Goal: Navigation & Orientation: Find specific page/section

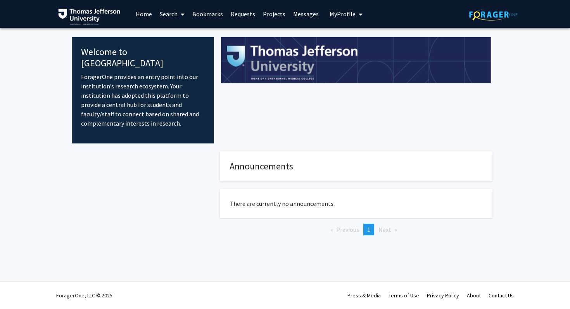
click at [211, 16] on link "Bookmarks" at bounding box center [207, 13] width 38 height 27
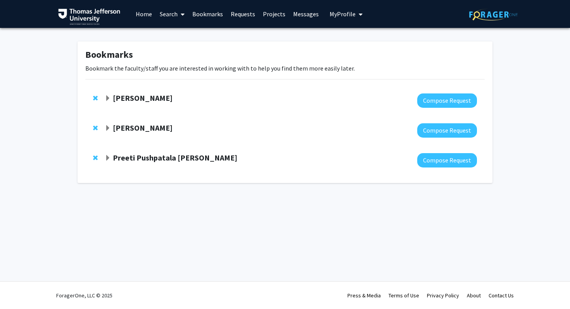
click at [107, 128] on span "Expand Elizabeth Wright-Jin Bookmark" at bounding box center [108, 128] width 6 height 6
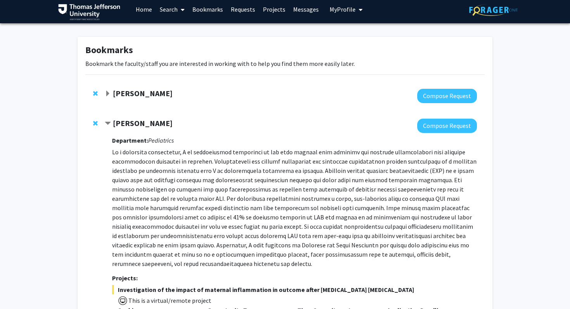
scroll to position [2, 0]
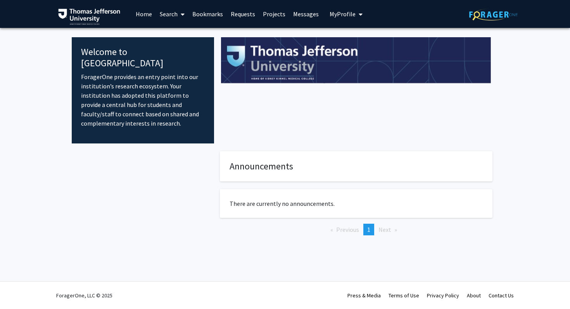
click at [214, 13] on link "Bookmarks" at bounding box center [207, 13] width 38 height 27
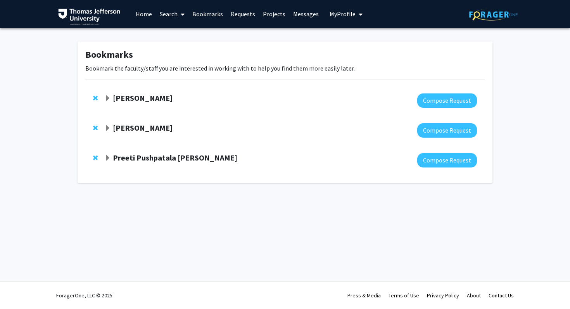
click at [192, 128] on div "[PERSON_NAME]" at bounding box center [189, 128] width 168 height 10
click at [149, 129] on strong "[PERSON_NAME]" at bounding box center [143, 128] width 60 height 10
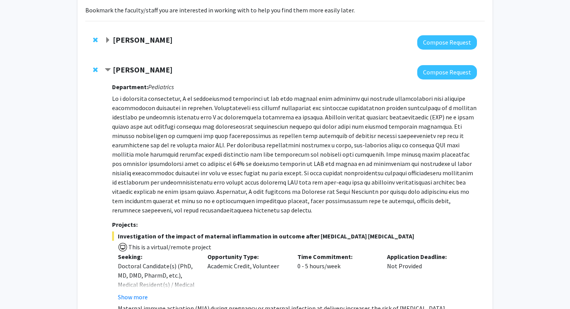
scroll to position [56, 0]
